Goal: Task Accomplishment & Management: Use online tool/utility

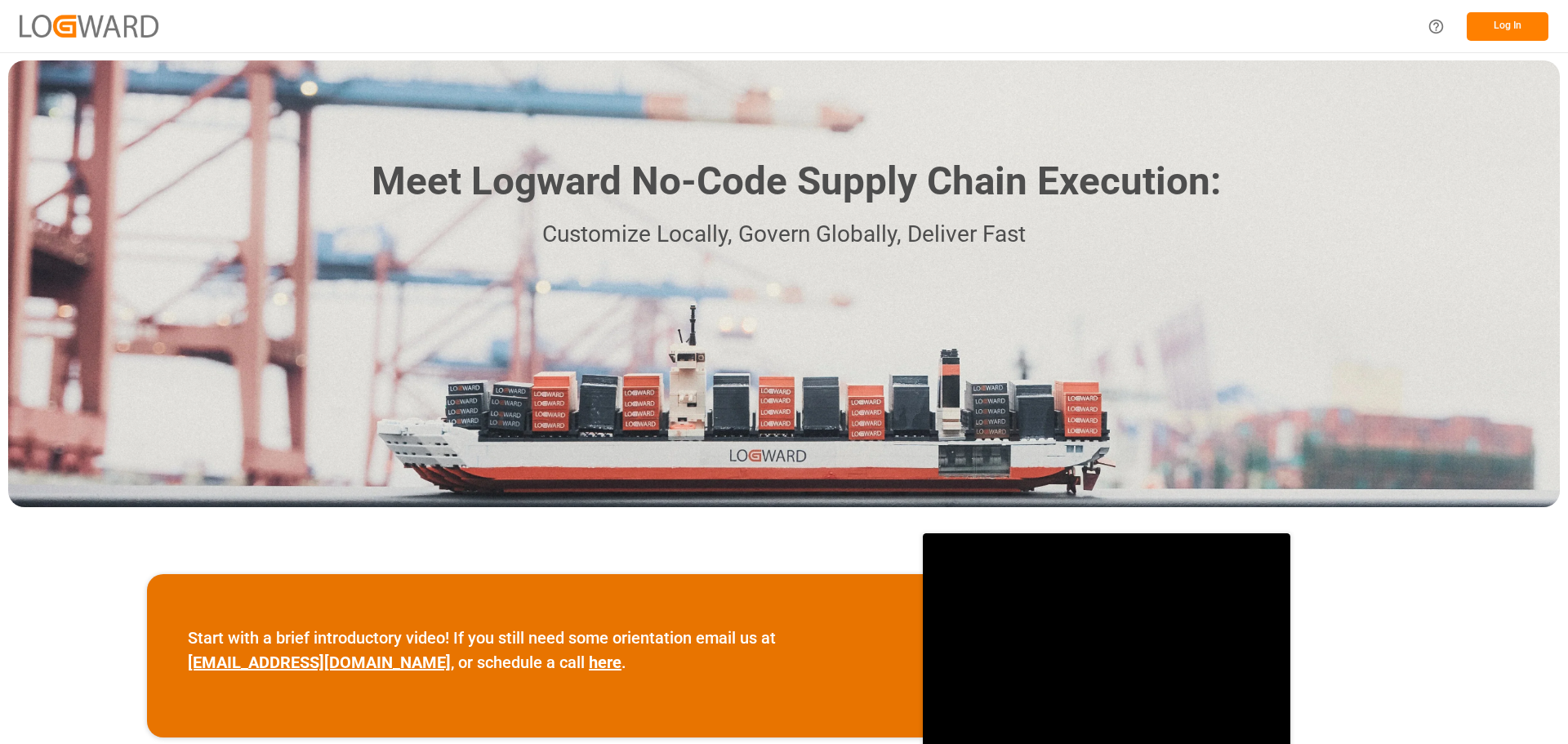
click at [1487, 25] on button "Log In" at bounding box center [1507, 27] width 81 height 29
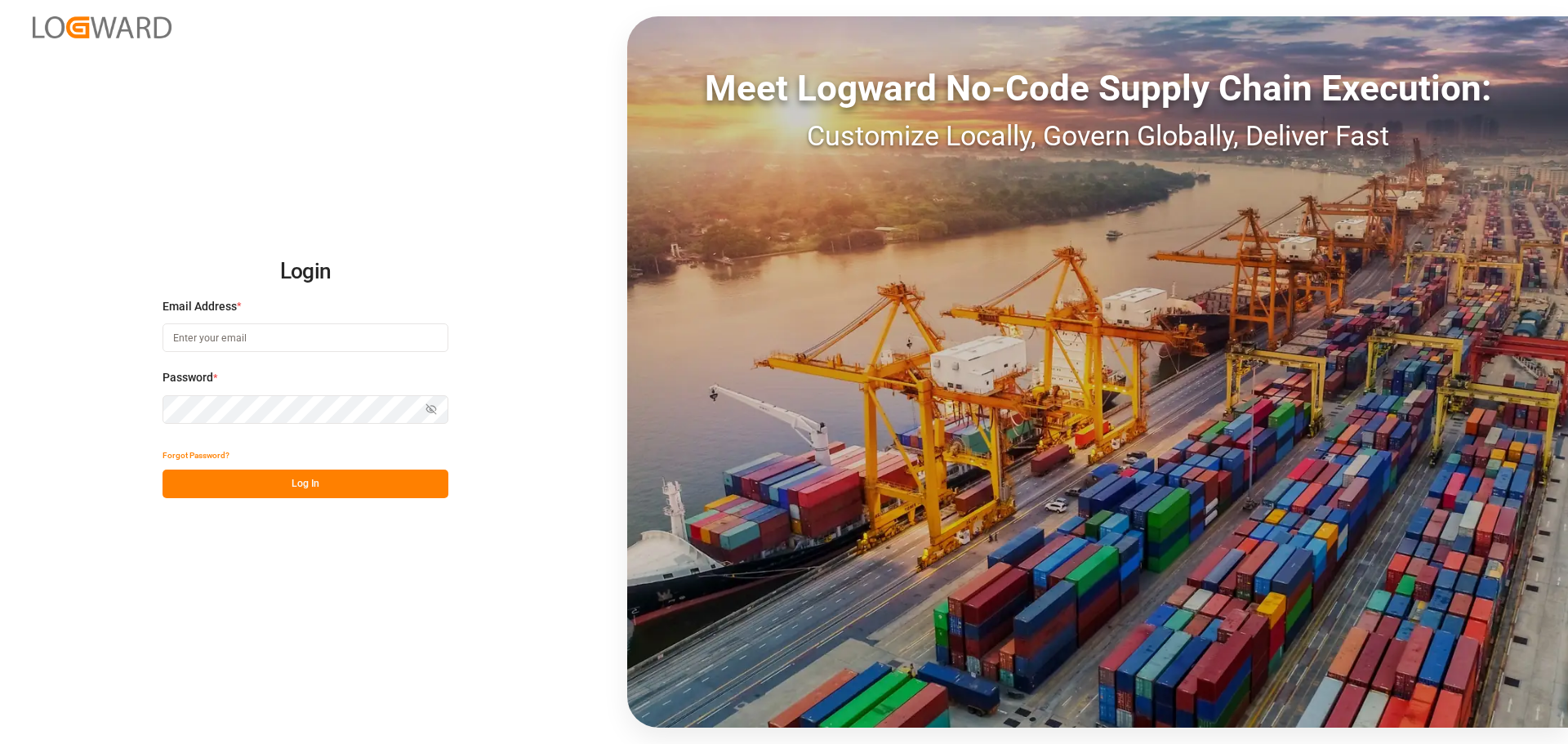
type input "a.stan@nothegger.at"
click at [300, 488] on button "Log In" at bounding box center [305, 484] width 286 height 29
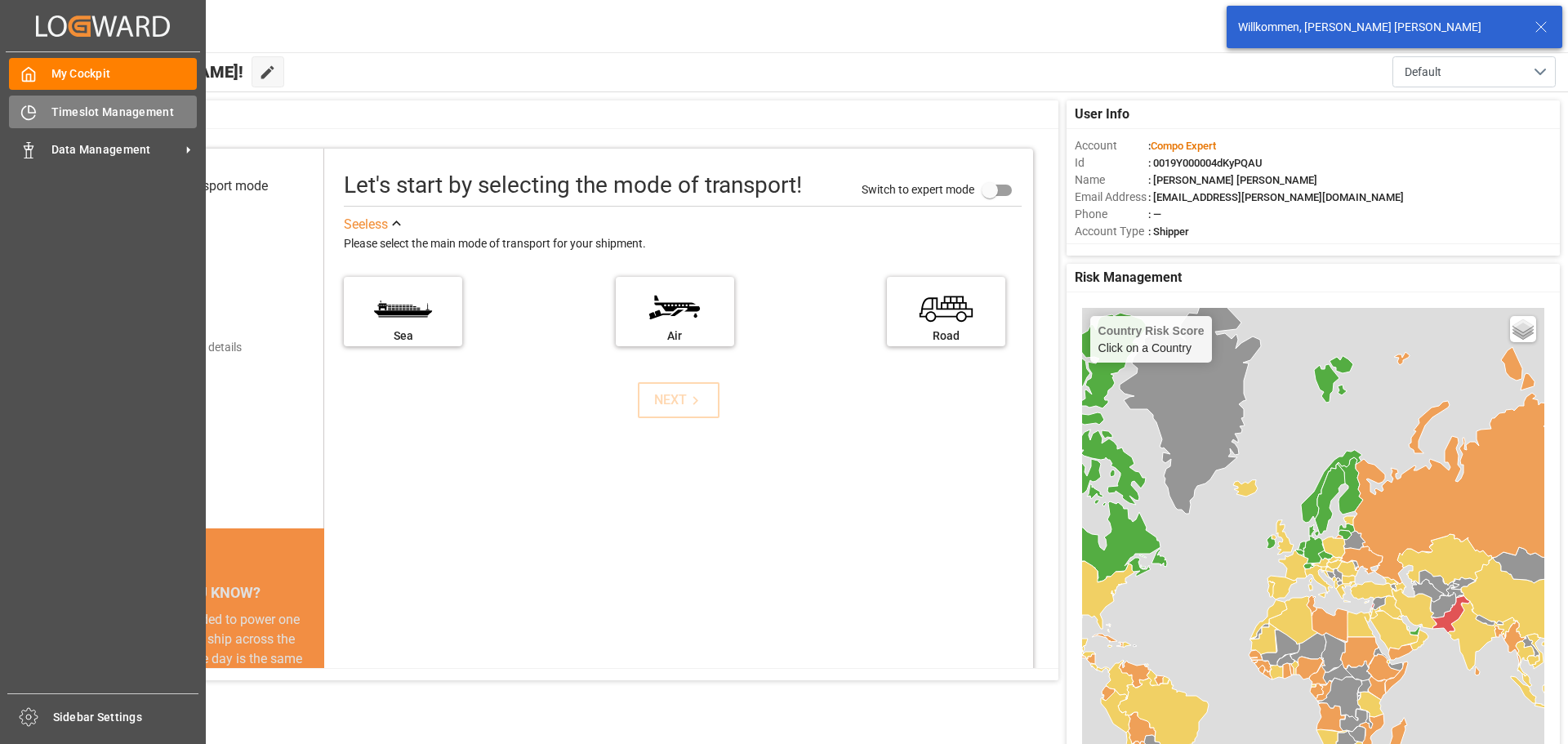
click at [61, 110] on span "Timeslot Management" at bounding box center [124, 112] width 146 height 17
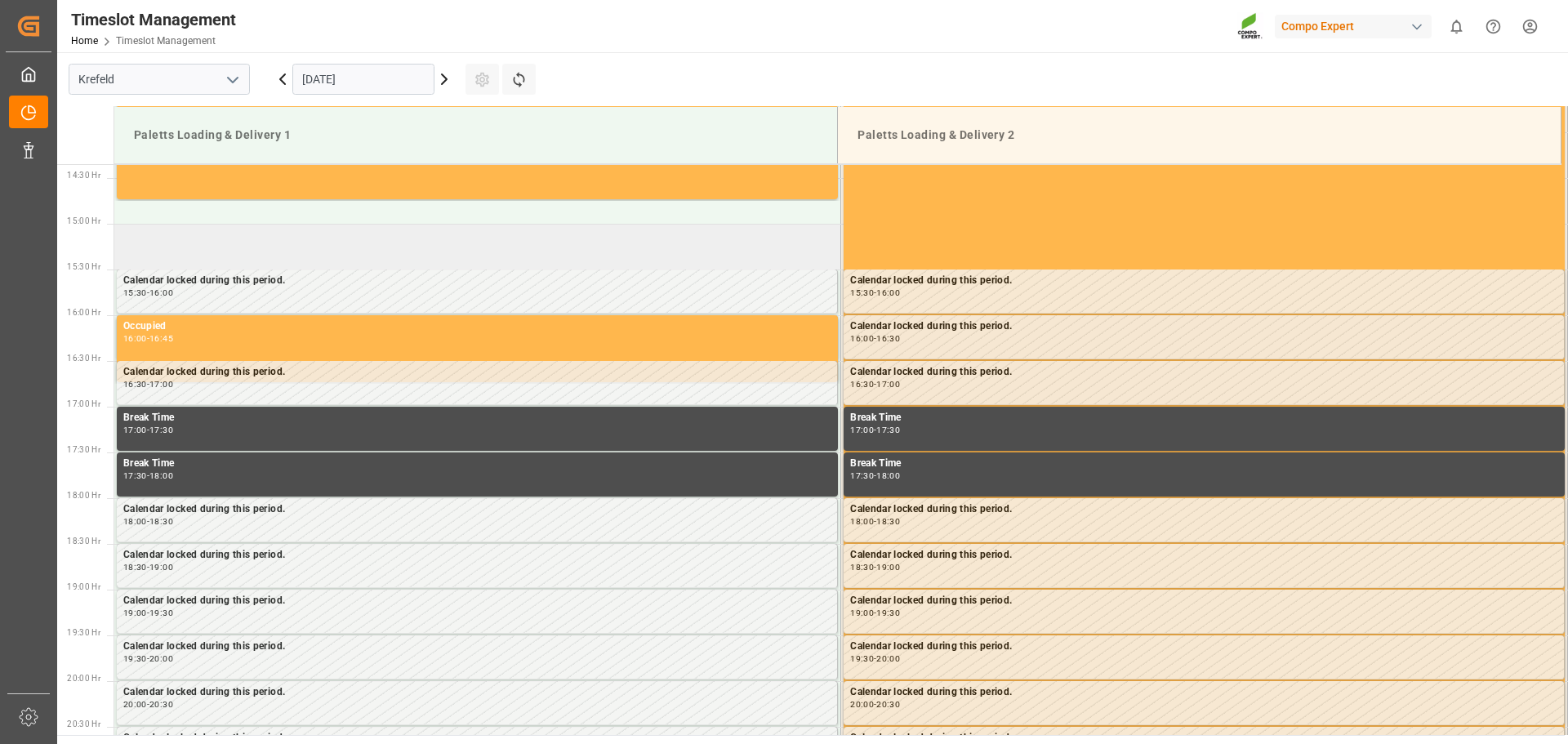
scroll to position [1361, 0]
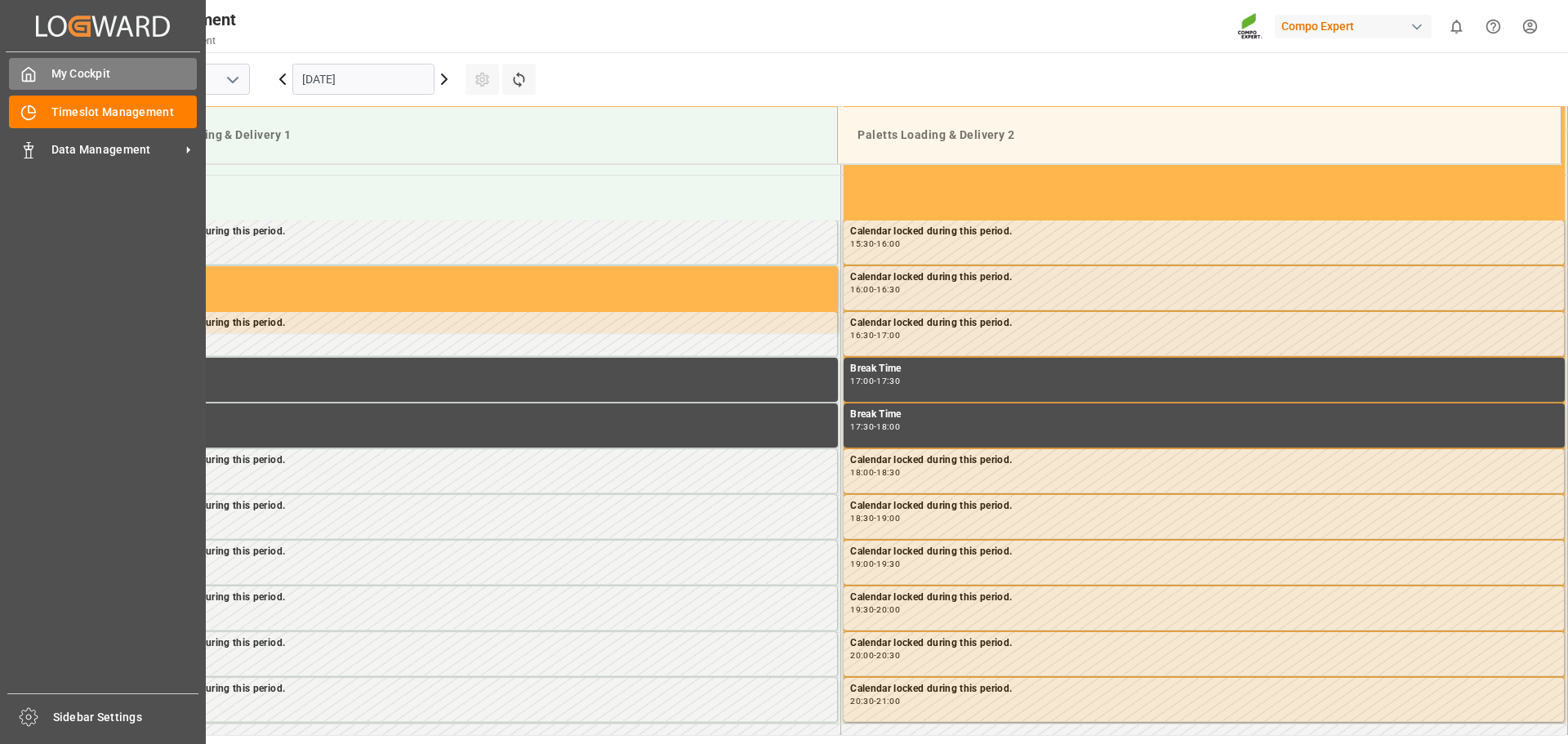
click at [64, 70] on span "My Cockpit" at bounding box center [124, 74] width 146 height 17
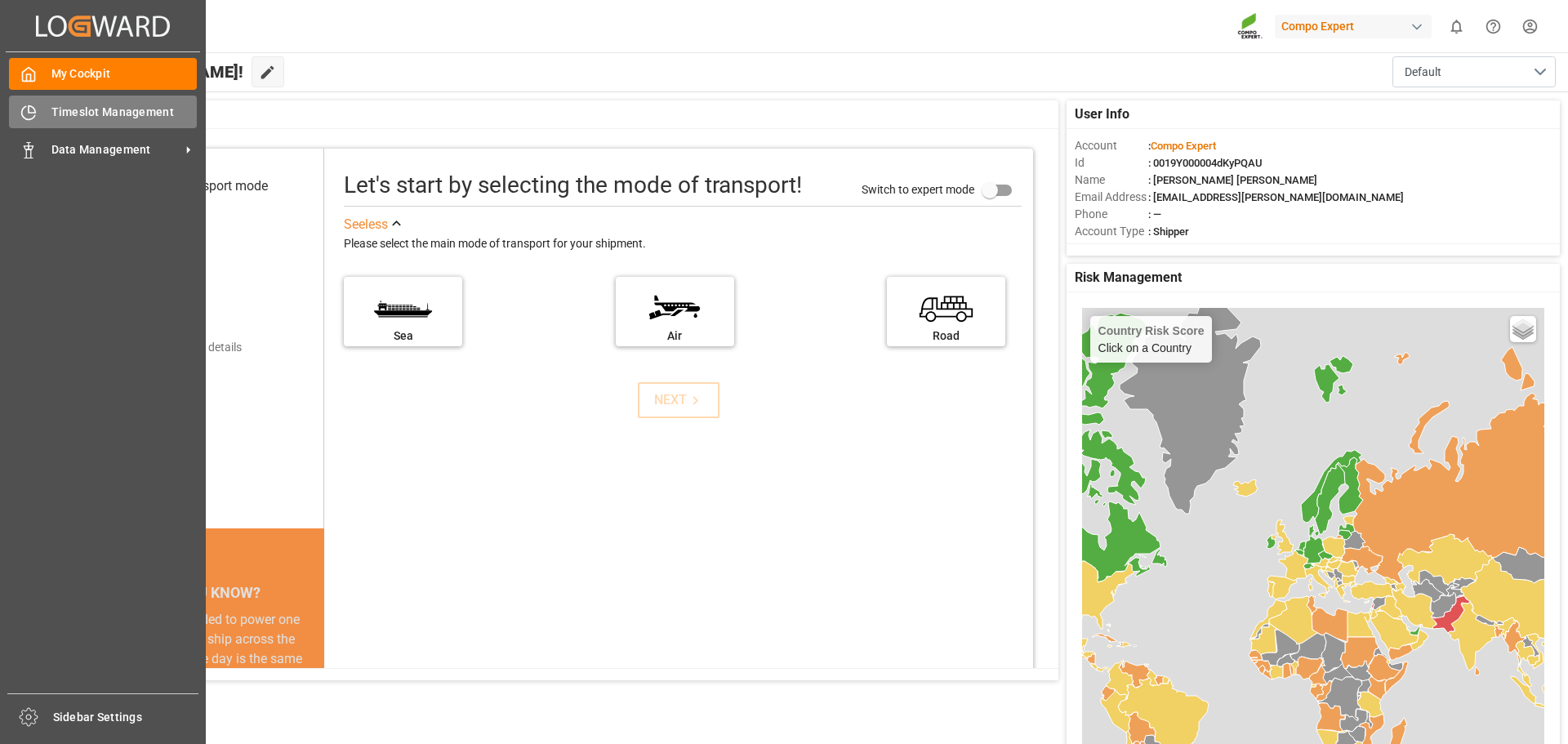
click at [118, 115] on span "Timeslot Management" at bounding box center [124, 112] width 146 height 17
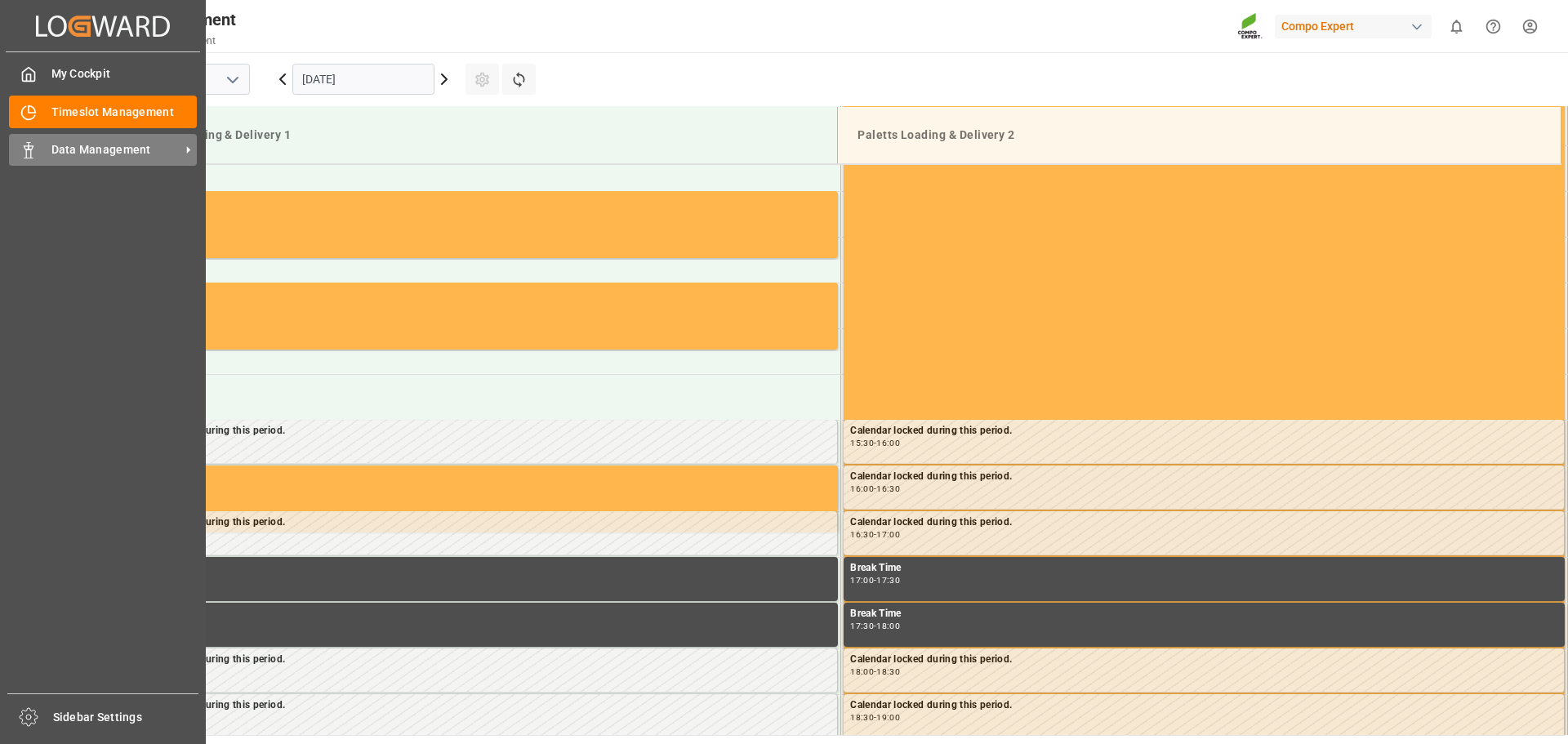
click at [57, 150] on span "Data Management" at bounding box center [116, 150] width 129 height 17
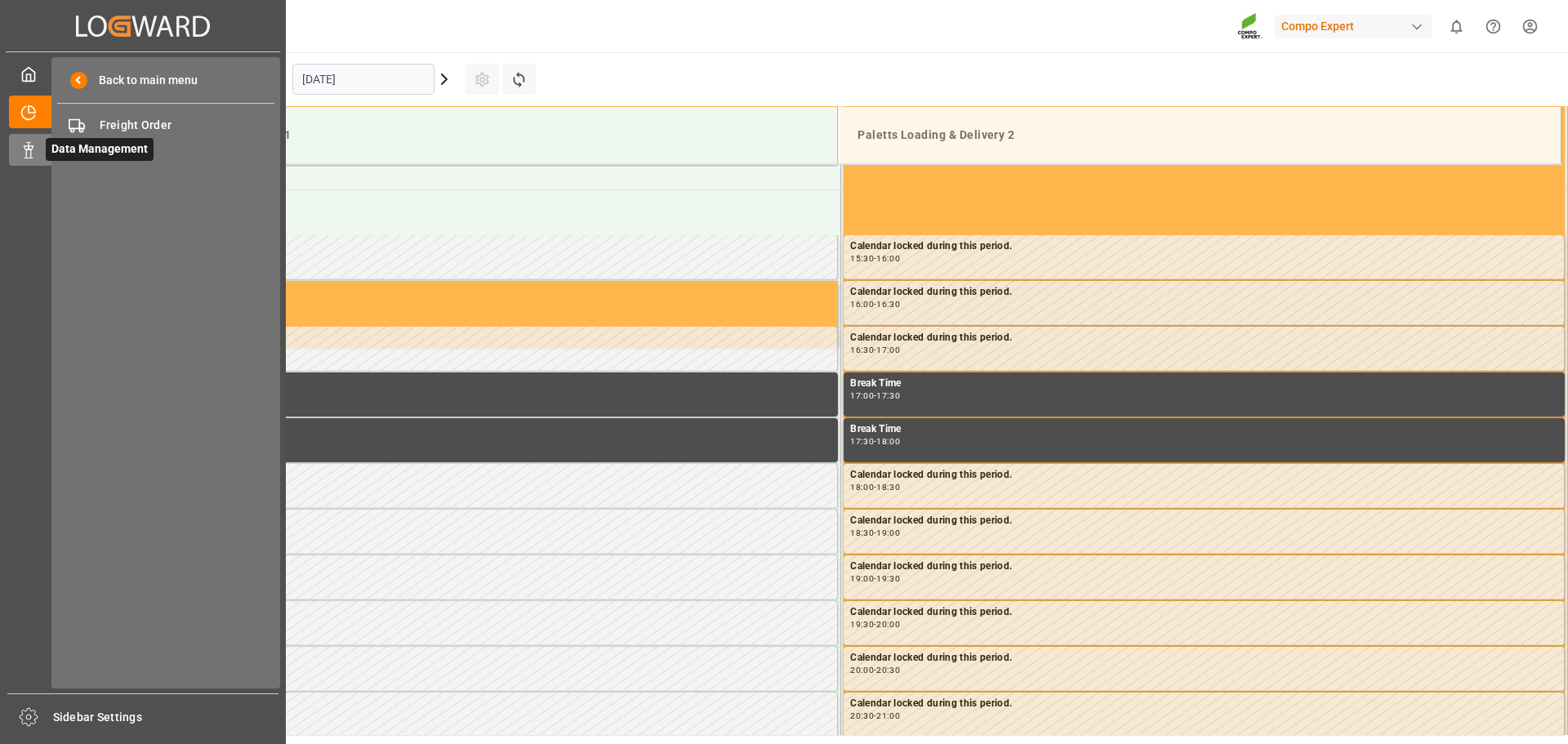
scroll to position [1361, 0]
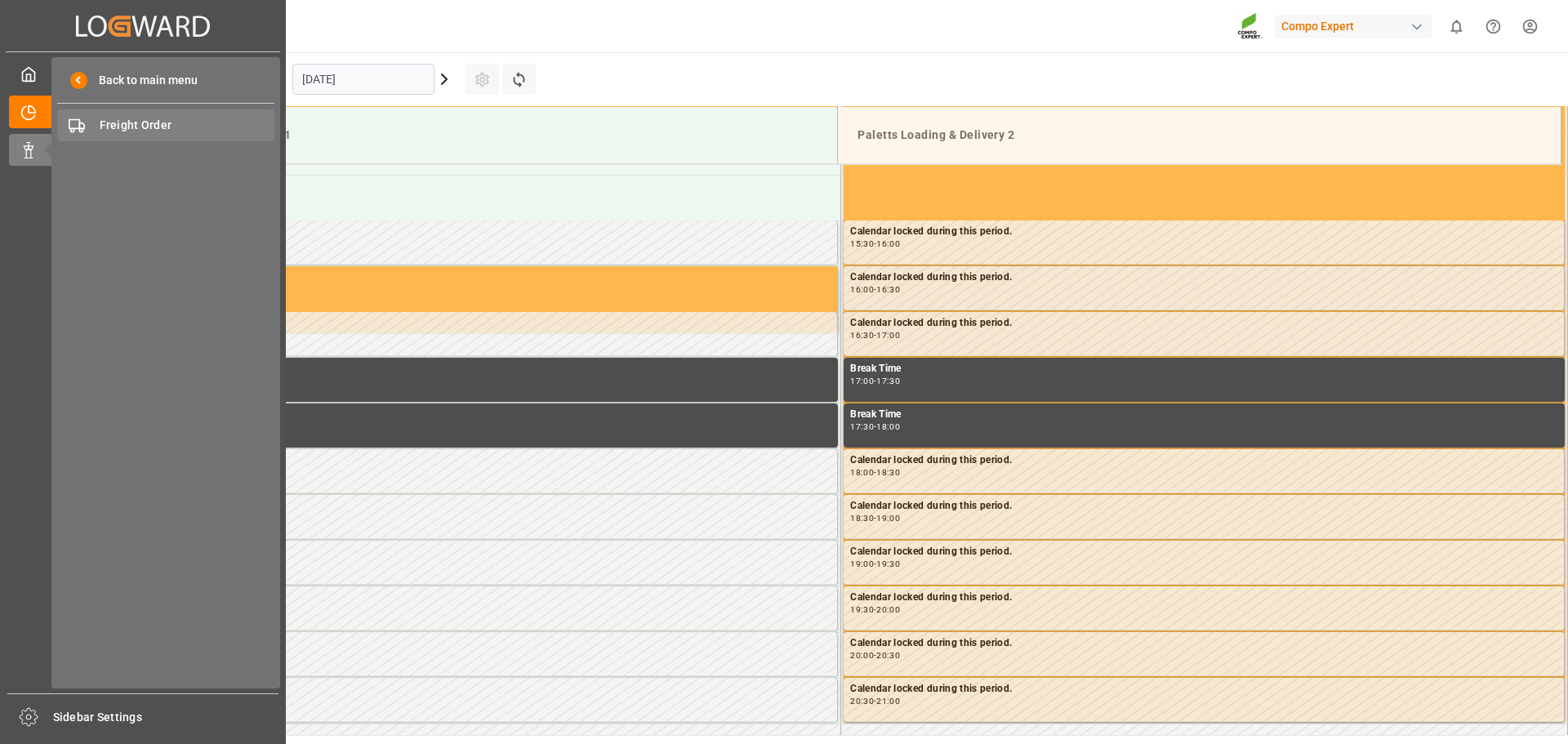
click at [107, 123] on span "Freight Order" at bounding box center [188, 125] width 176 height 17
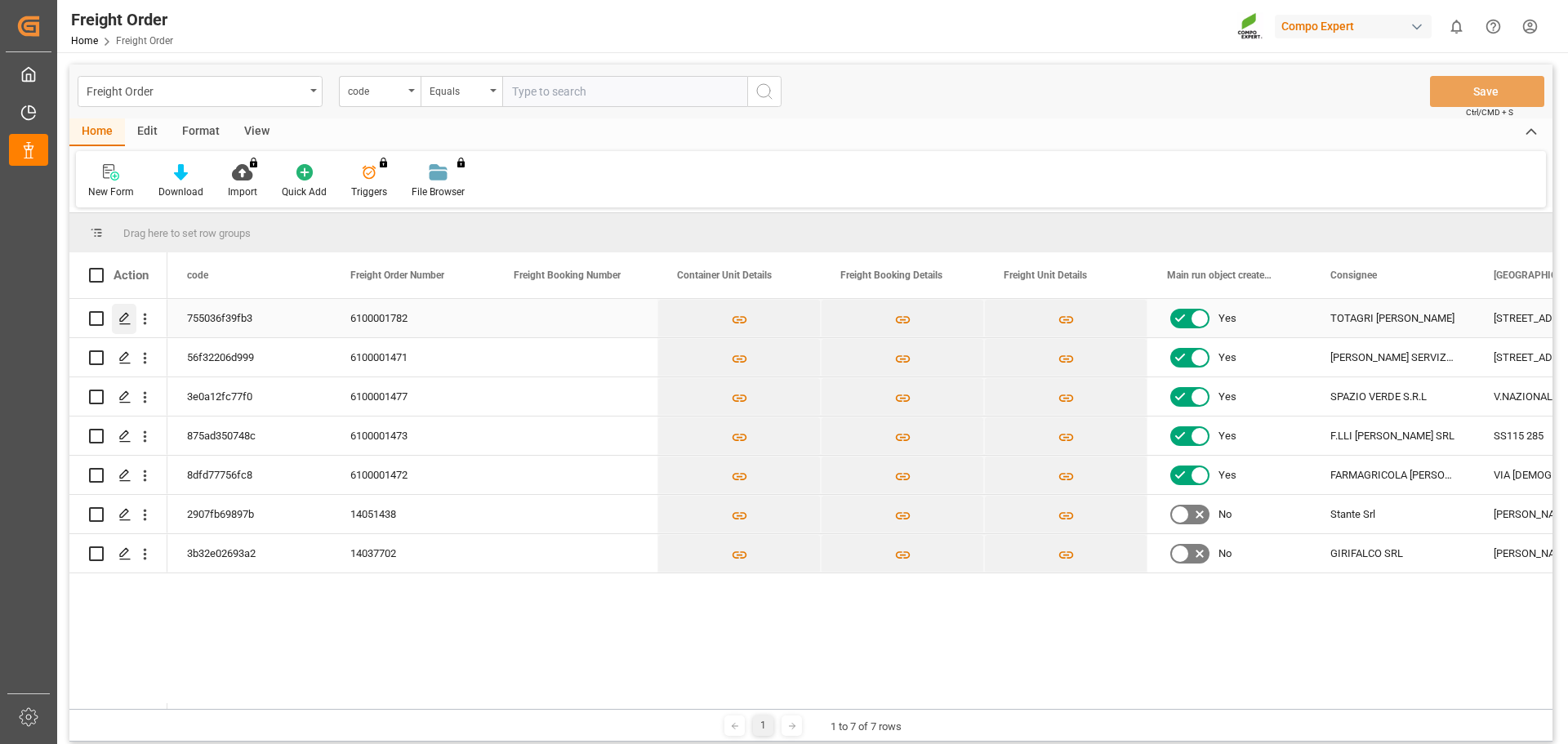
click at [129, 322] on icon "Press SPACE to select this row." at bounding box center [125, 318] width 13 height 13
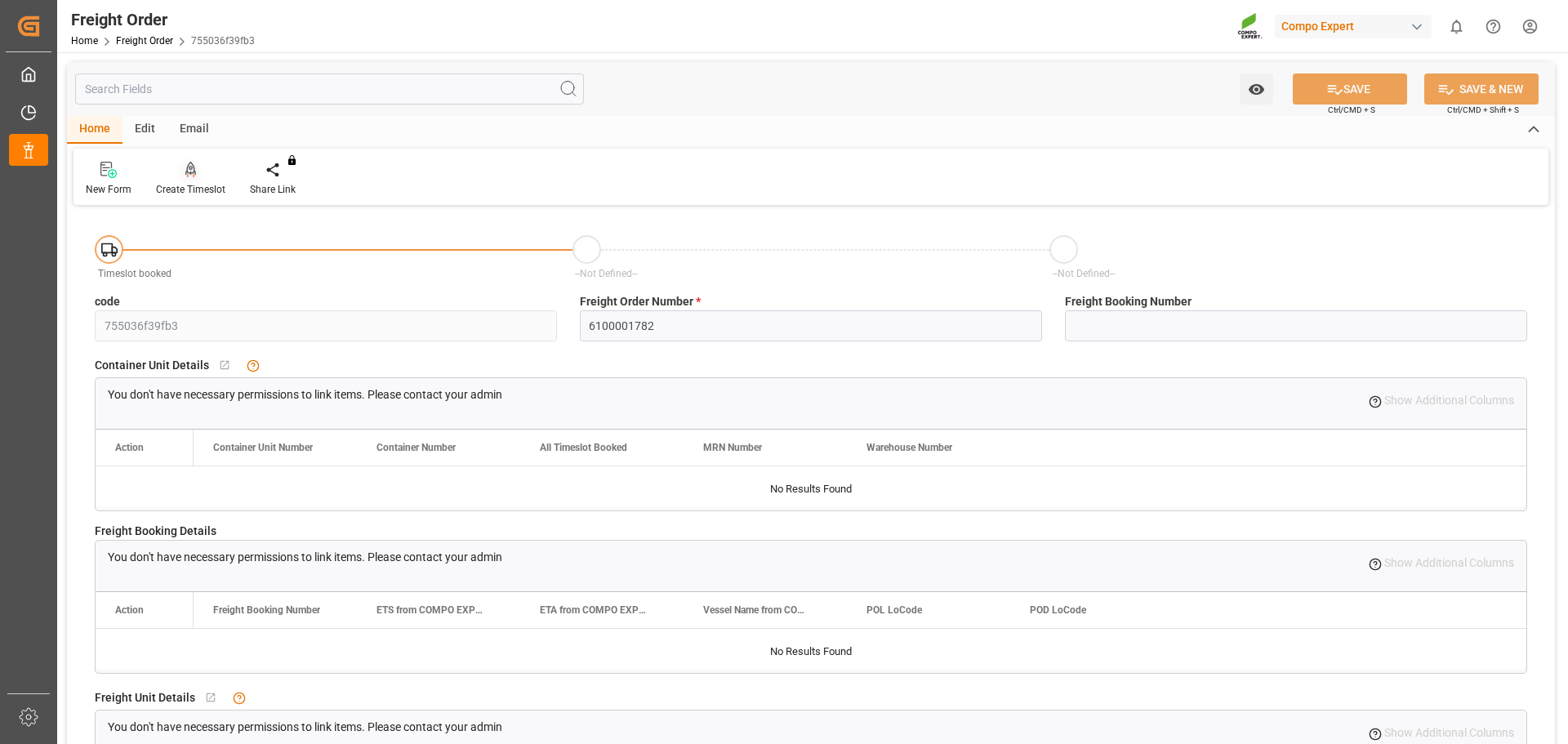
click at [196, 181] on div "Create Timeslot" at bounding box center [190, 179] width 94 height 36
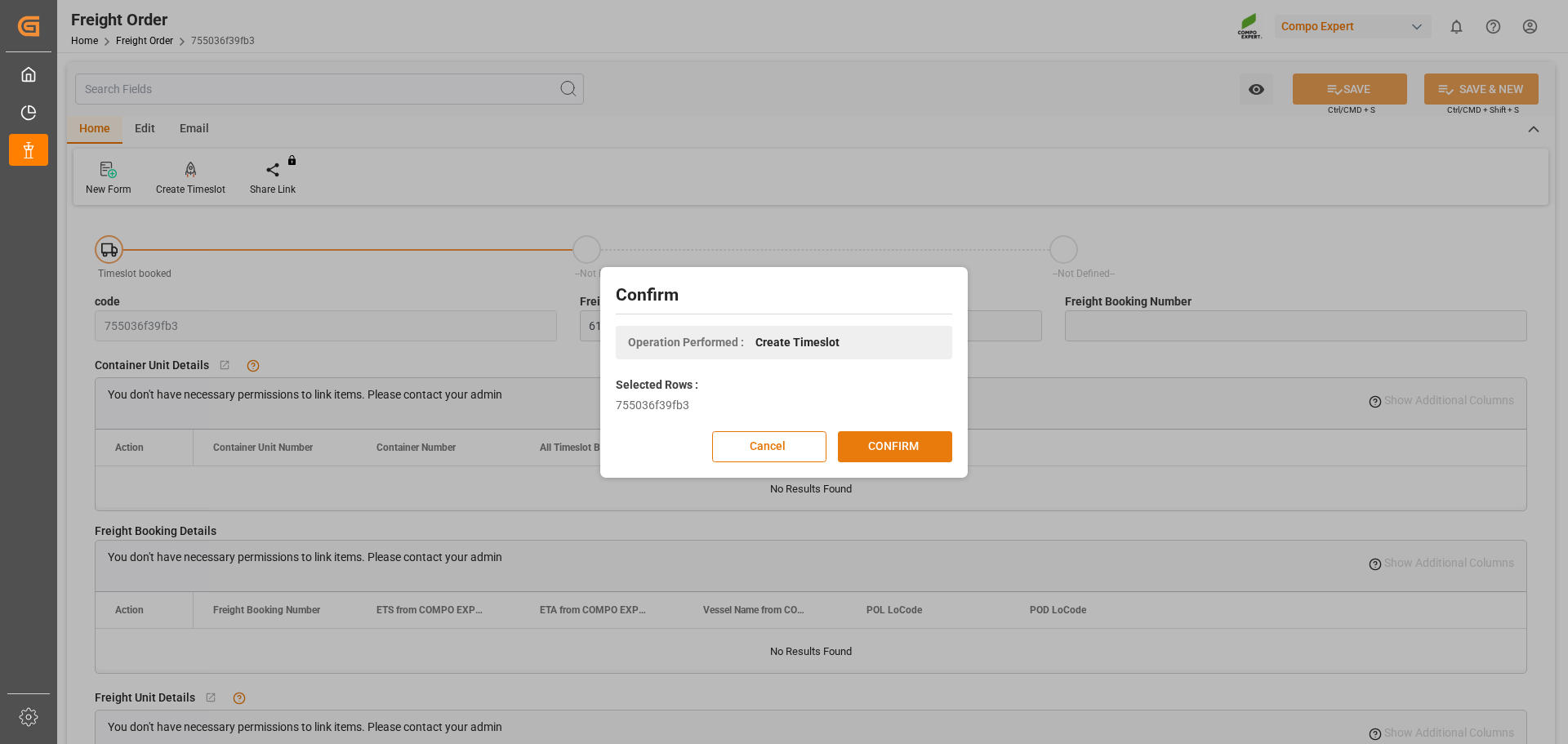
click at [896, 439] on button "CONFIRM" at bounding box center [895, 447] width 115 height 31
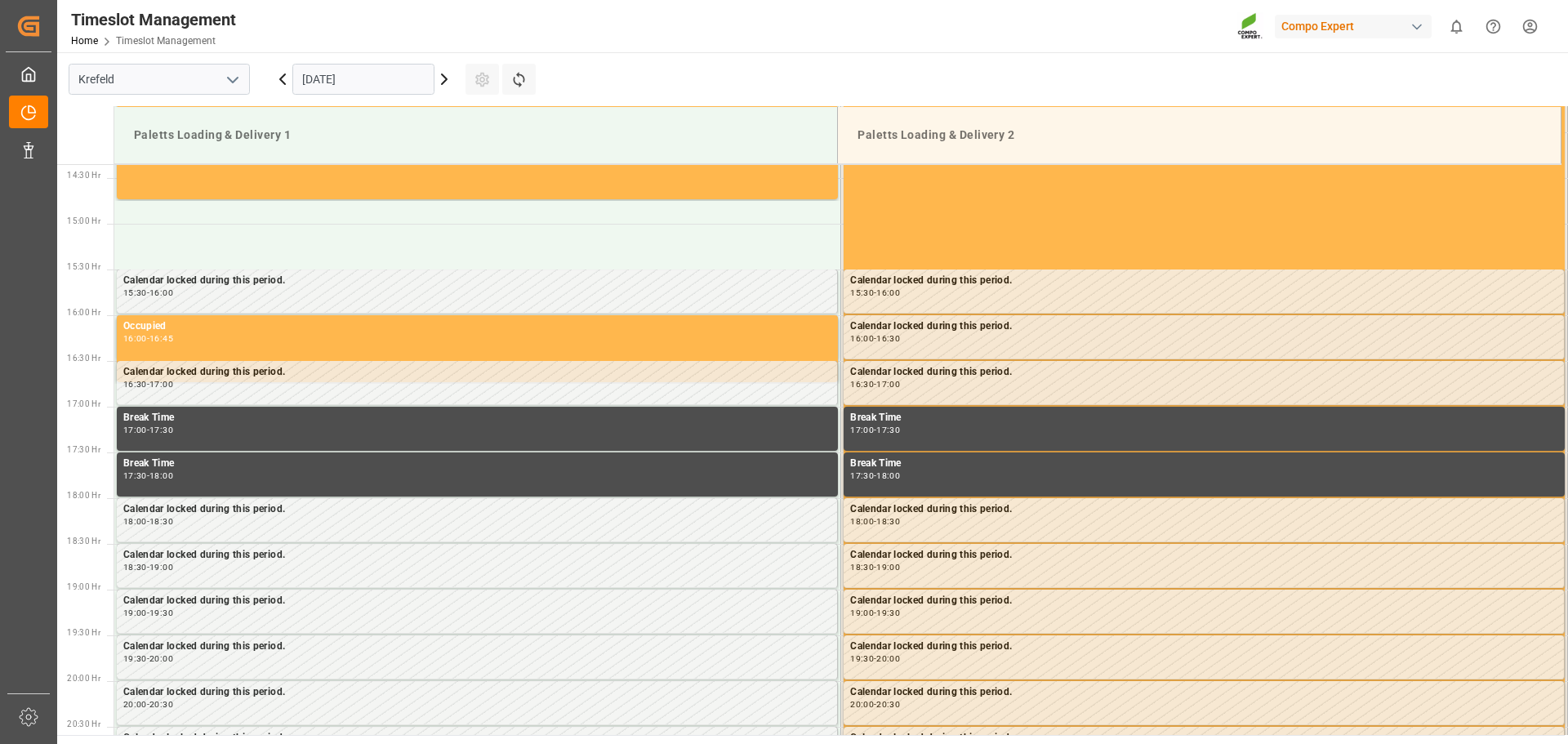
scroll to position [1361, 0]
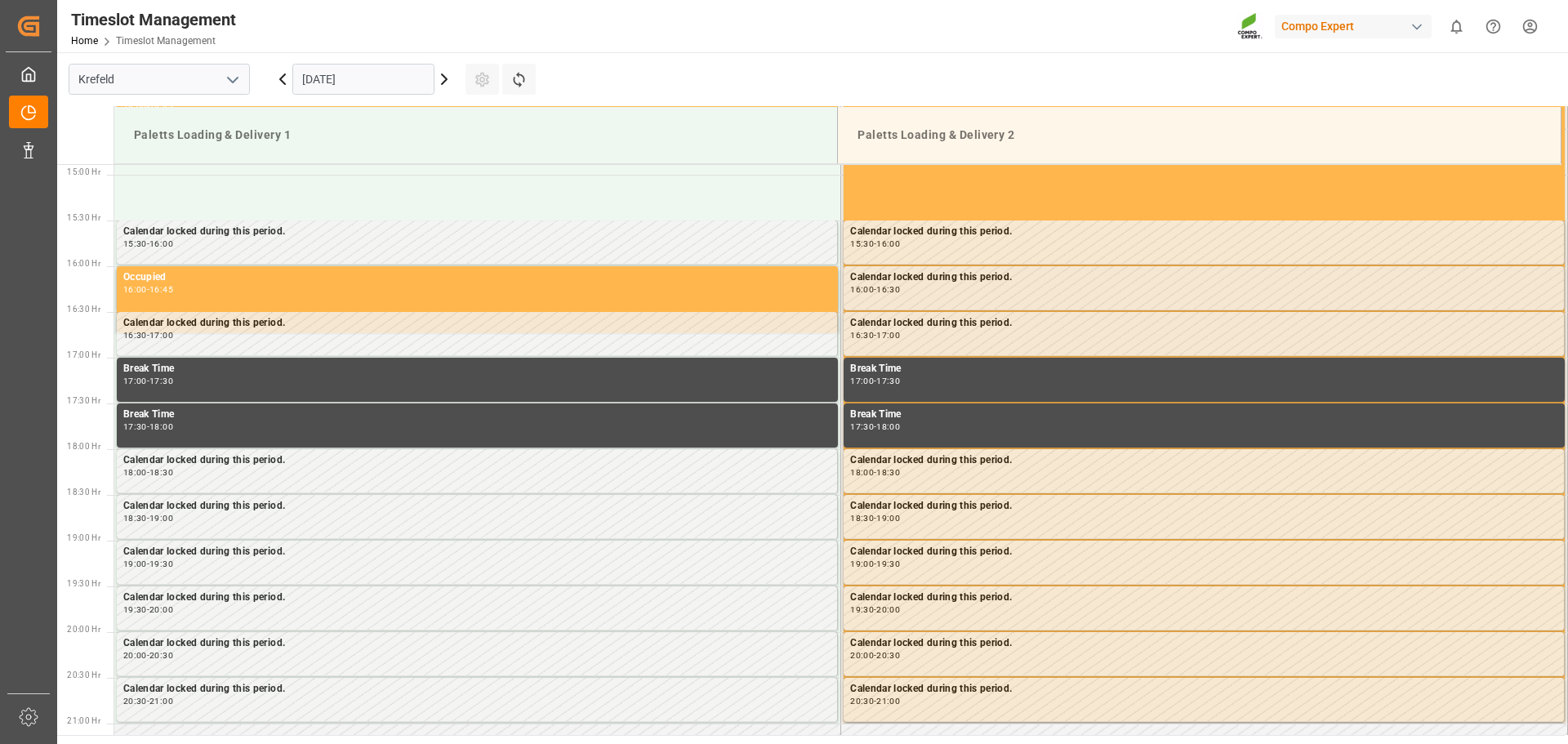
click at [360, 81] on input "[DATE]" at bounding box center [364, 79] width 143 height 31
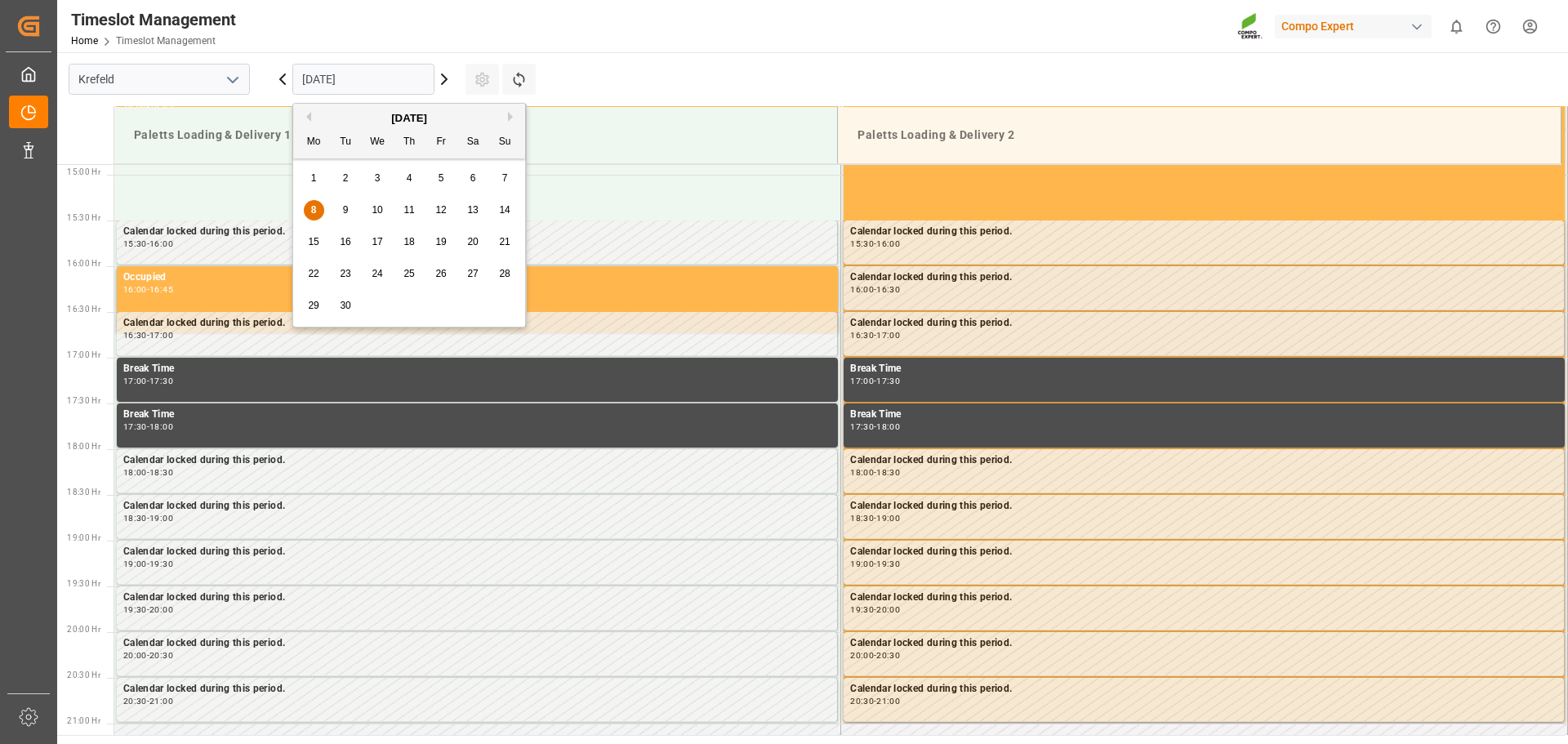
click at [376, 211] on span "10" at bounding box center [376, 209] width 11 height 11
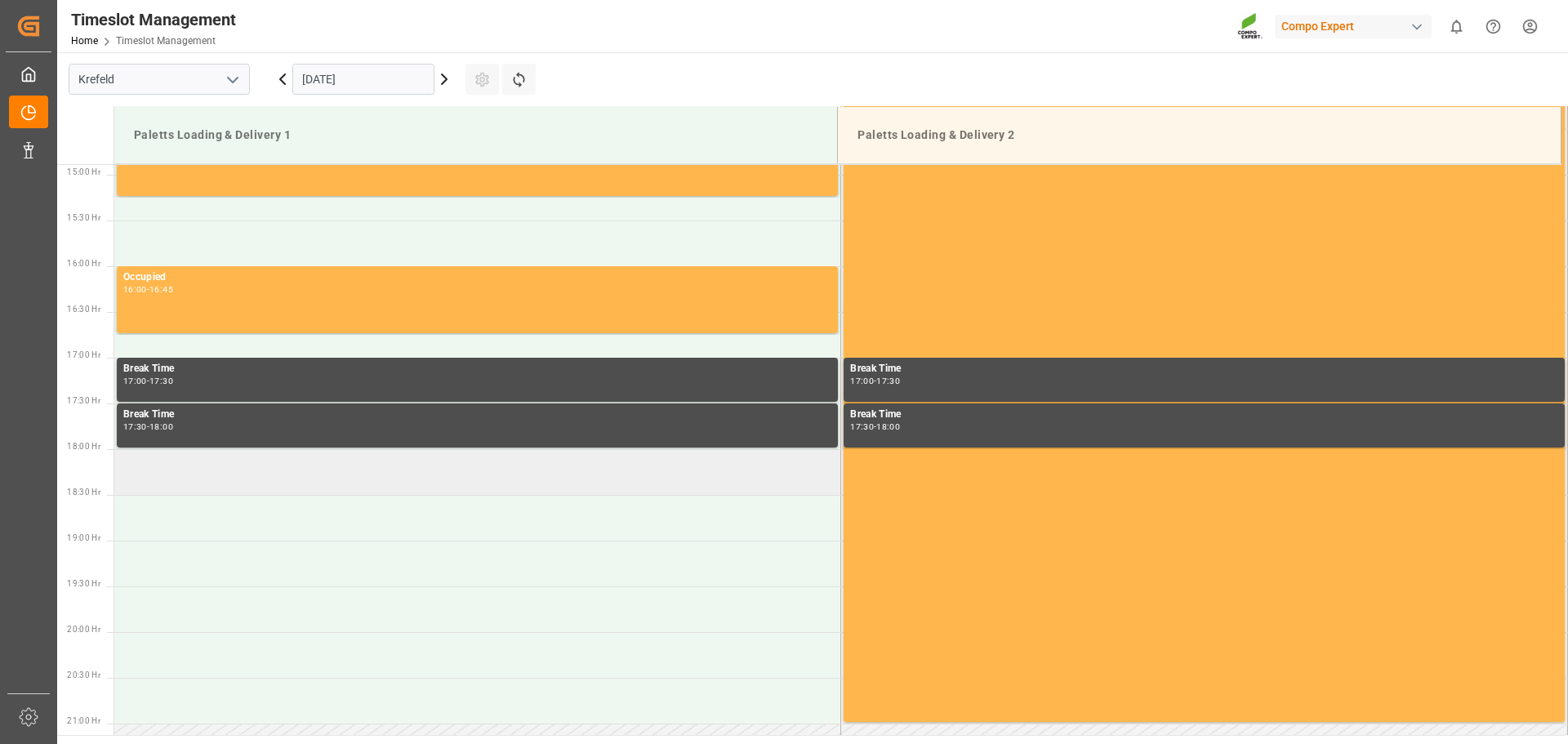
click at [209, 471] on td at bounding box center [478, 472] width 727 height 46
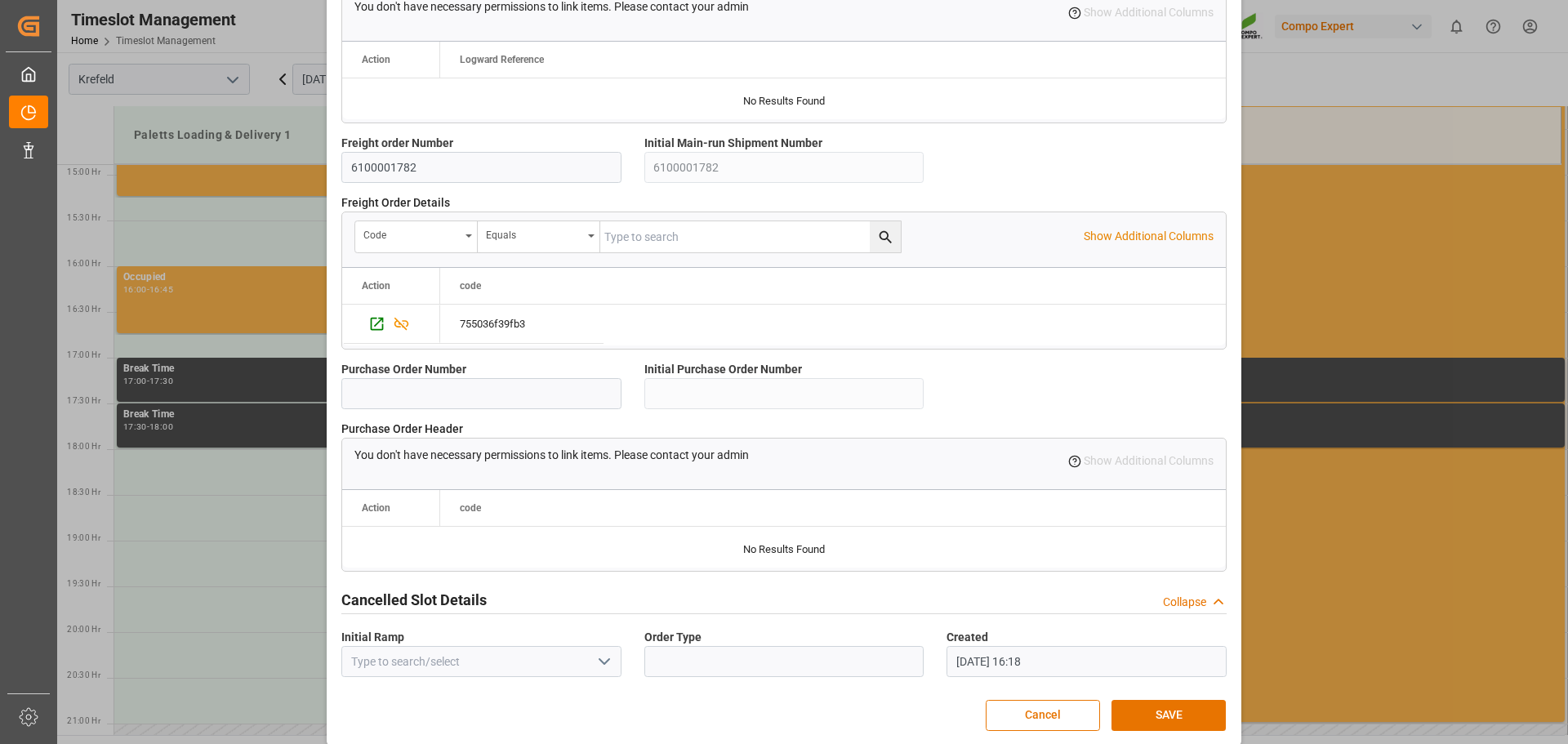
scroll to position [1405, 0]
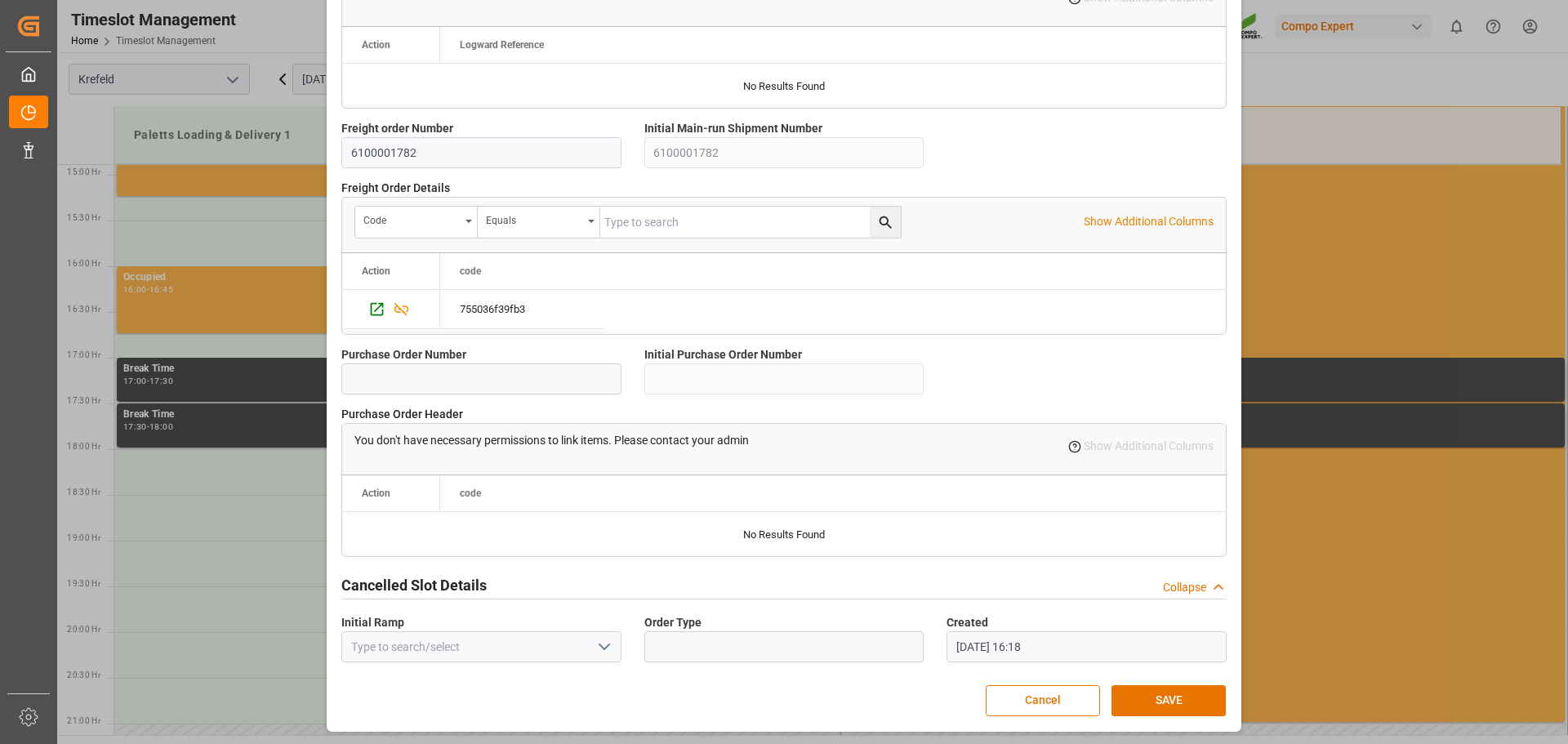
drag, startPoint x: 1186, startPoint y: 689, endPoint x: 1040, endPoint y: 599, distance: 171.5
click at [1185, 689] on button "SAVE" at bounding box center [1169, 700] width 115 height 31
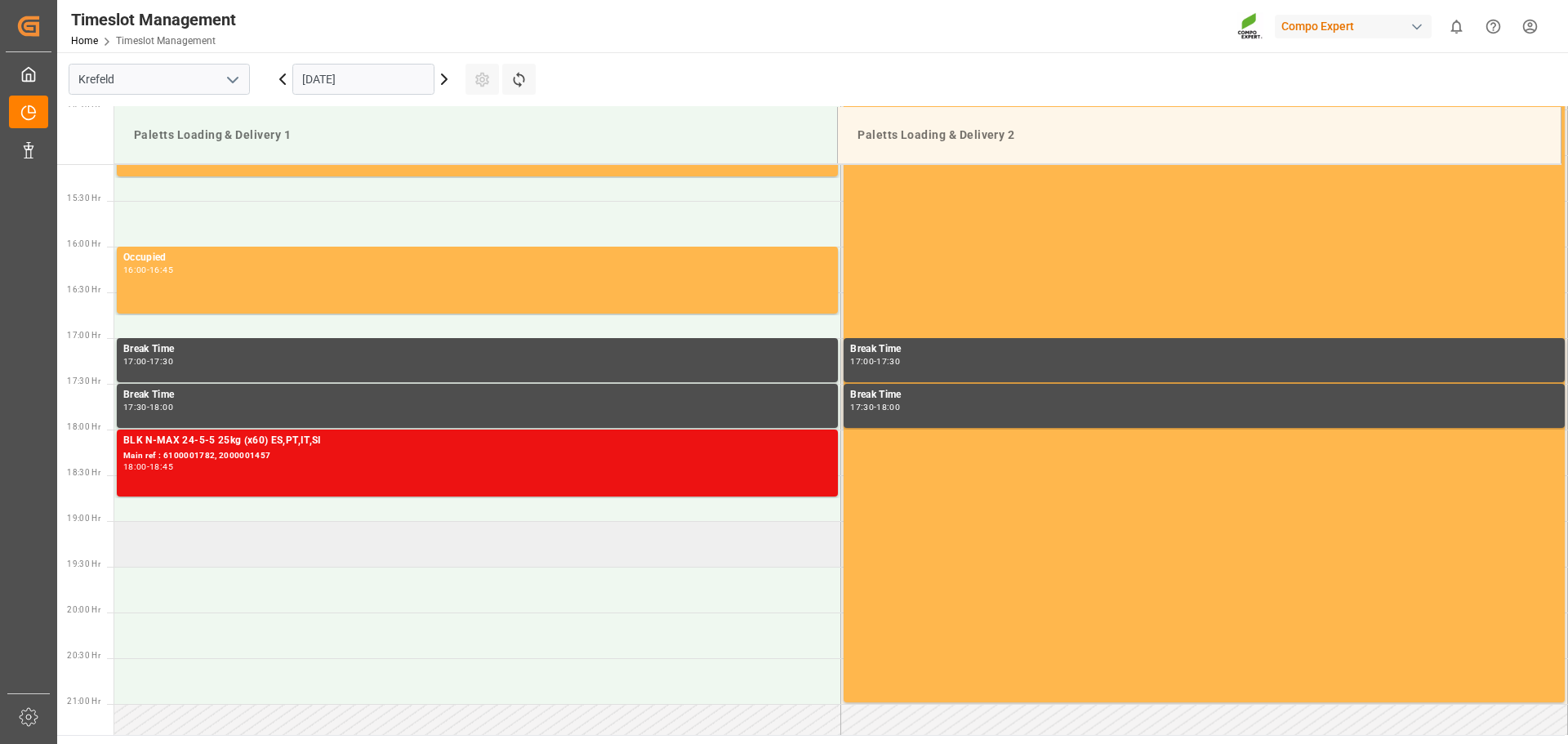
scroll to position [1462, 0]
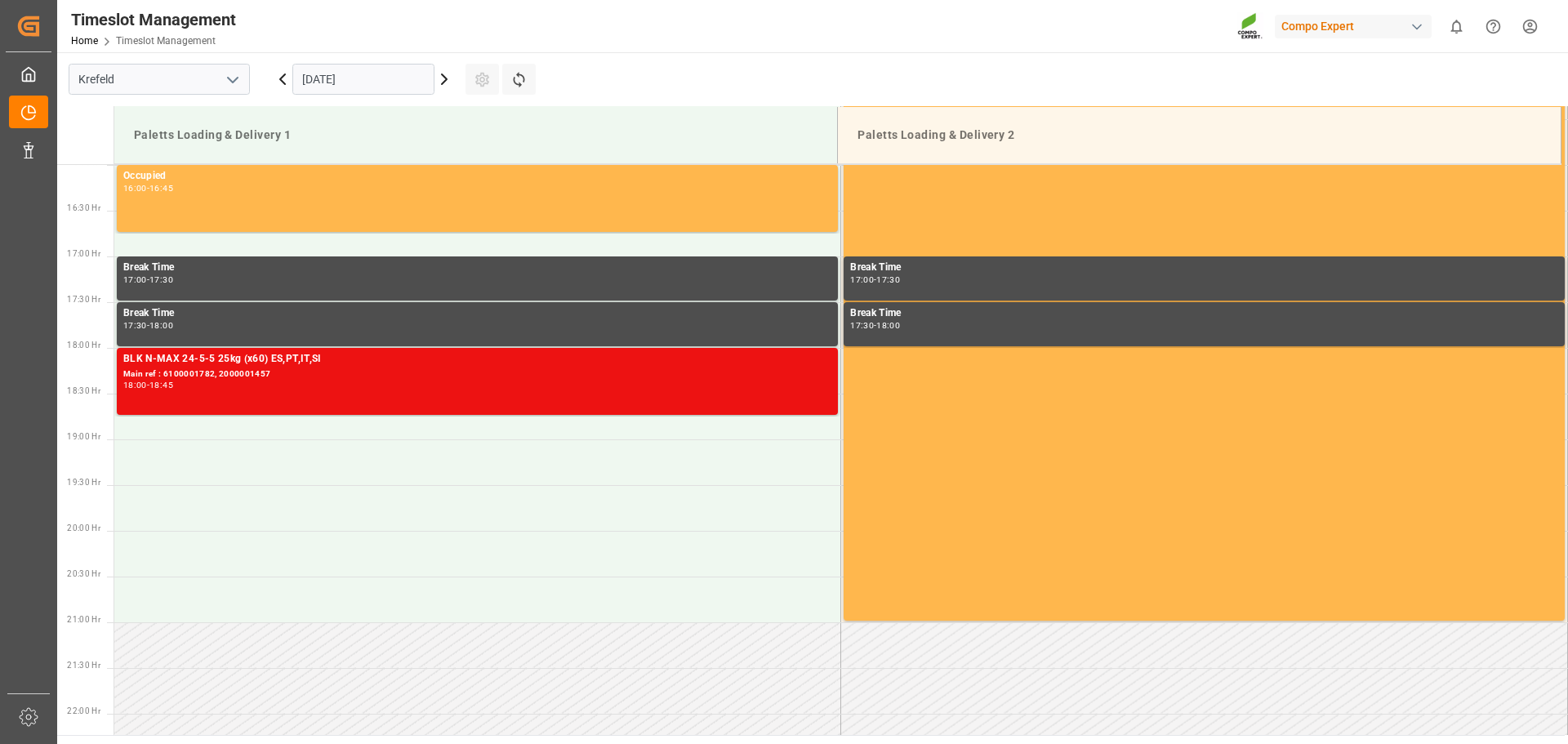
click at [378, 83] on input "[DATE]" at bounding box center [364, 79] width 143 height 31
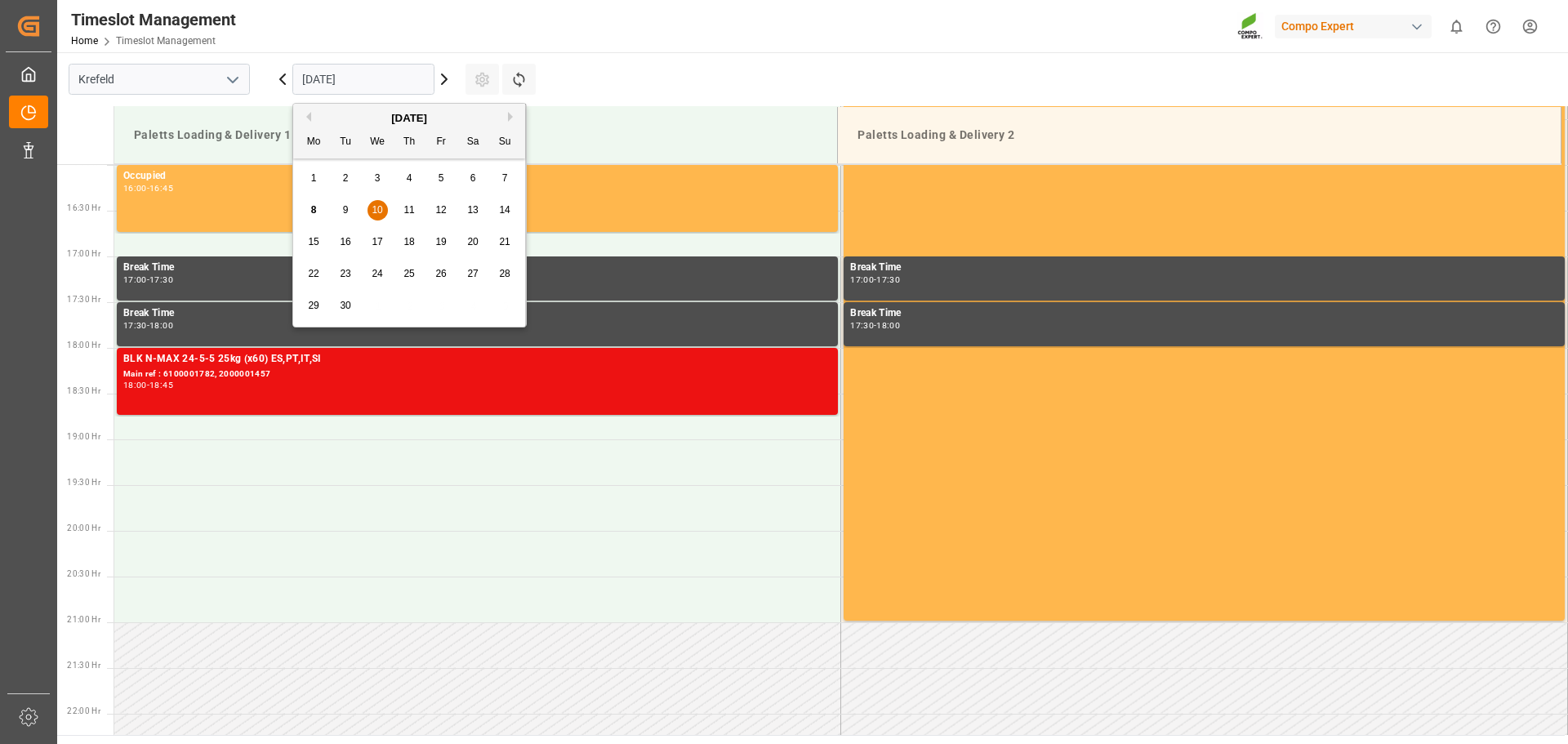
click at [347, 205] on span "9" at bounding box center [346, 209] width 6 height 11
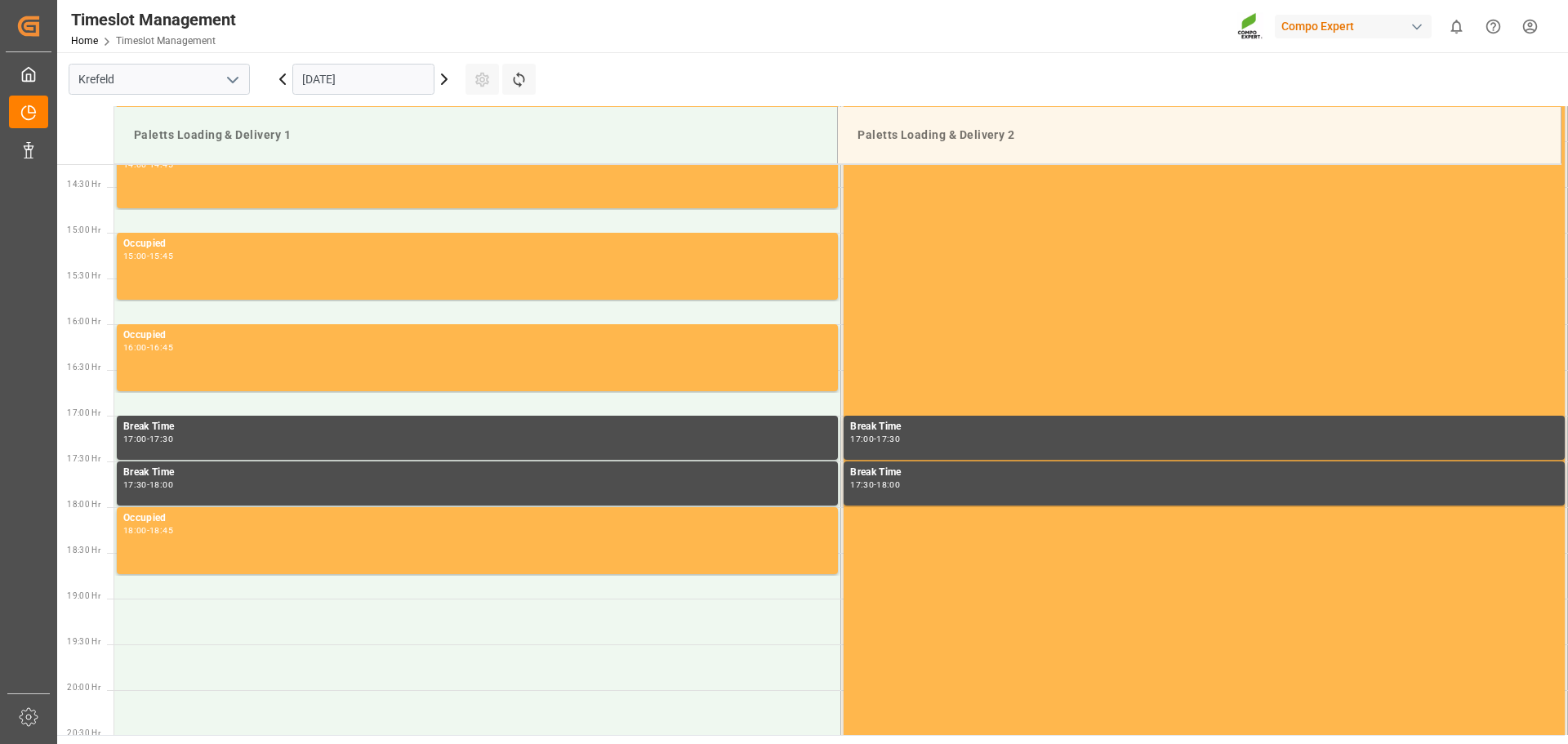
click at [379, 86] on input "[DATE]" at bounding box center [364, 79] width 143 height 31
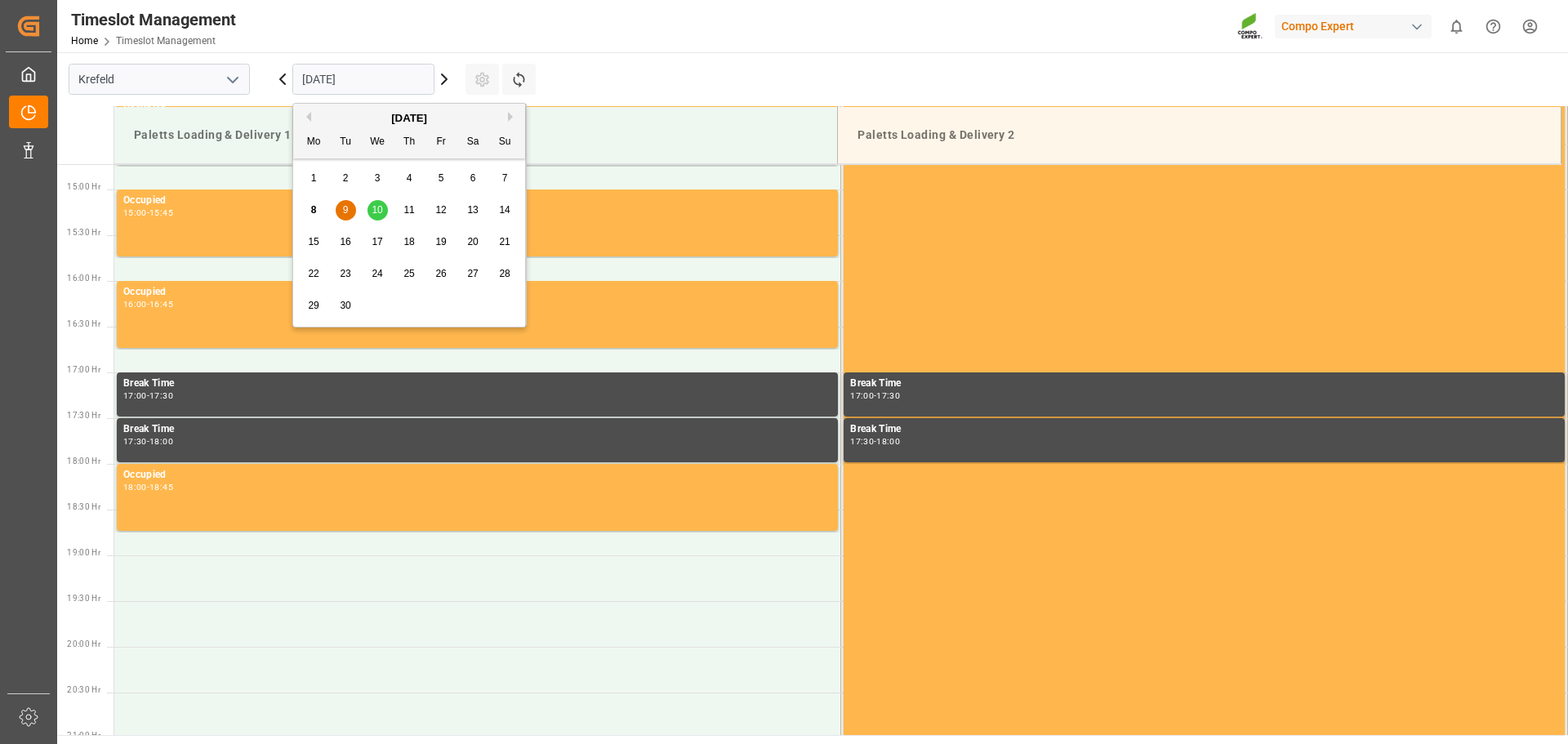
scroll to position [1361, 0]
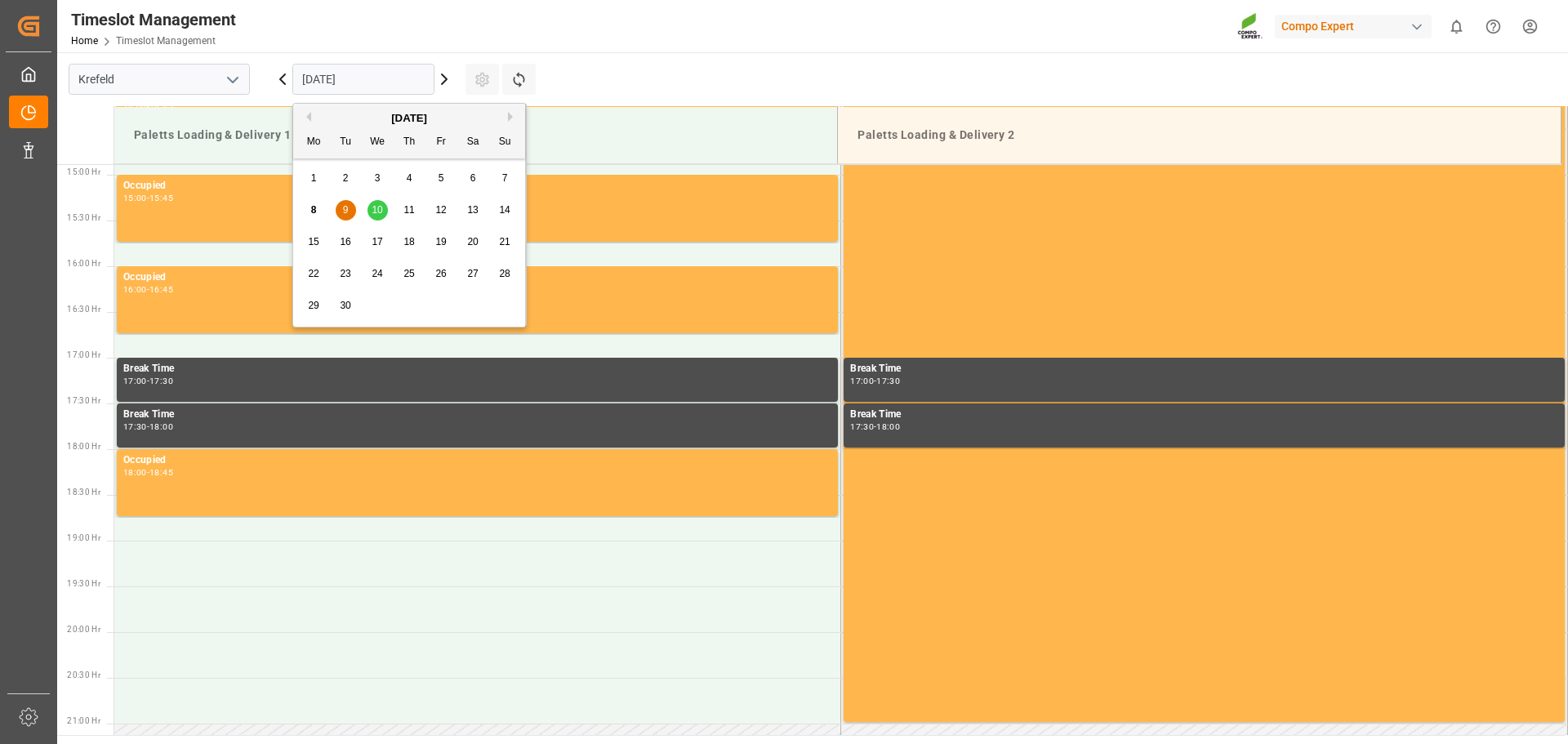
click at [377, 209] on span "10" at bounding box center [376, 209] width 11 height 11
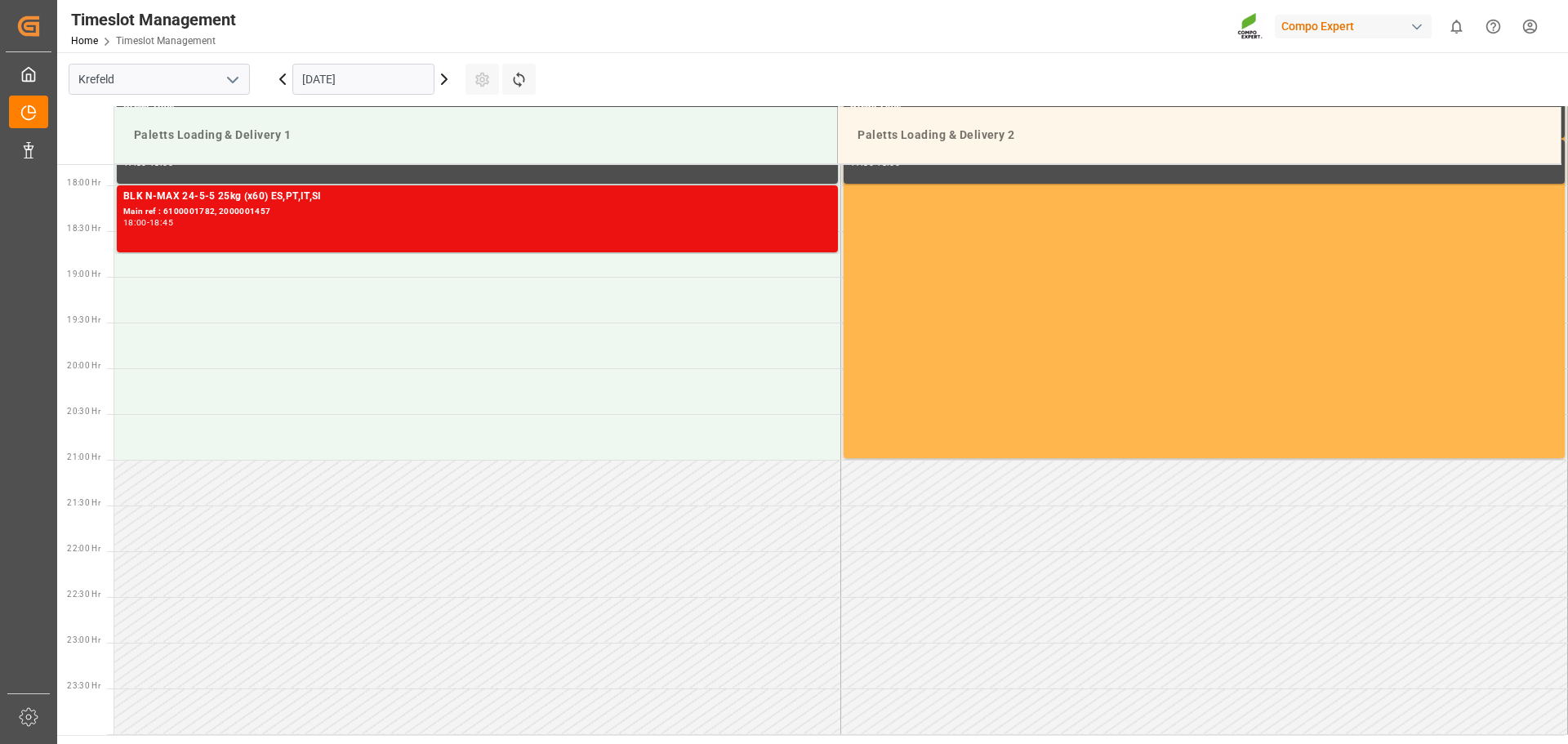
scroll to position [1543, 0]
